Goal: Task Accomplishment & Management: Manage account settings

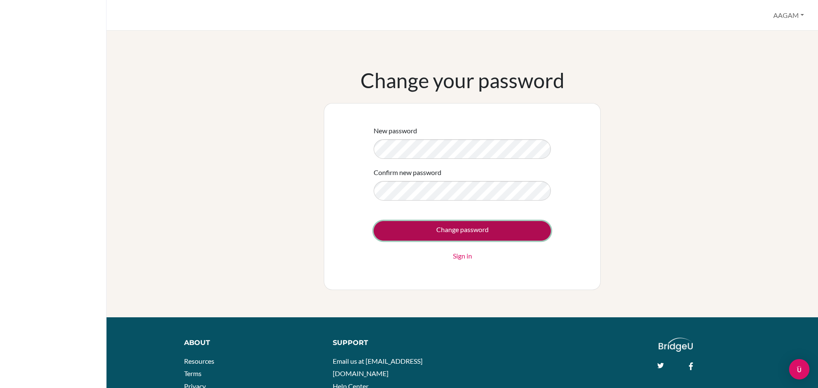
click at [381, 231] on input "Change password" at bounding box center [462, 231] width 177 height 20
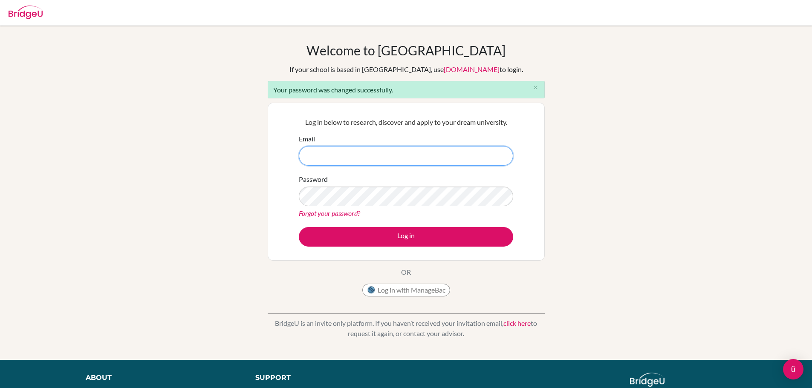
type input "7644@gsis.ac.in"
drag, startPoint x: 596, startPoint y: 173, endPoint x: 505, endPoint y: 208, distance: 97.0
click at [594, 174] on div "Welcome to BridgeU If your school is based in China, use app.bridge-u.com.cn to…" at bounding box center [406, 193] width 812 height 300
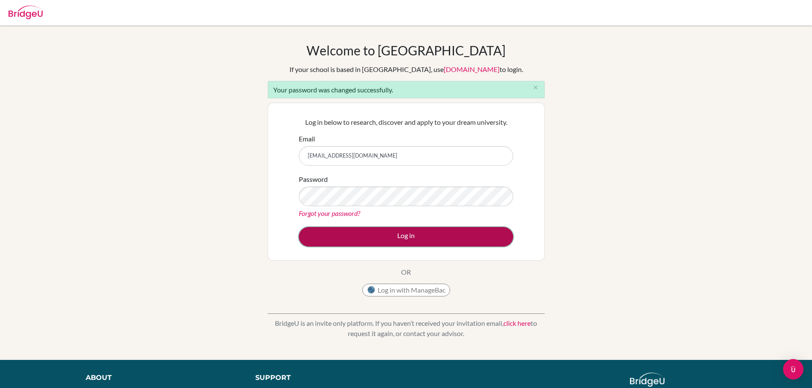
click at [469, 234] on button "Log in" at bounding box center [406, 237] width 214 height 20
